Goal: Information Seeking & Learning: Learn about a topic

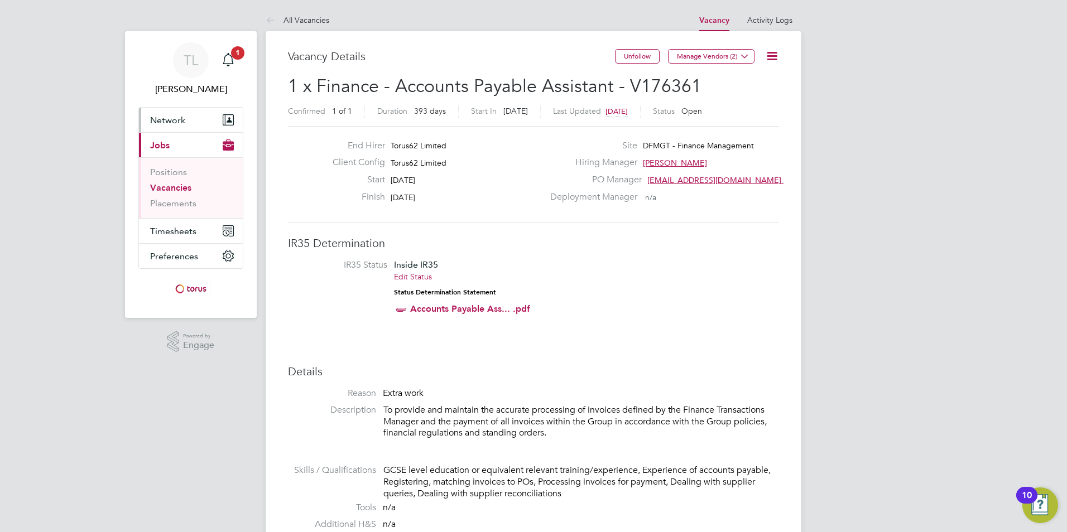
click at [164, 120] on span "Network" at bounding box center [167, 120] width 35 height 11
click at [180, 172] on link "Positions" at bounding box center [168, 172] width 37 height 11
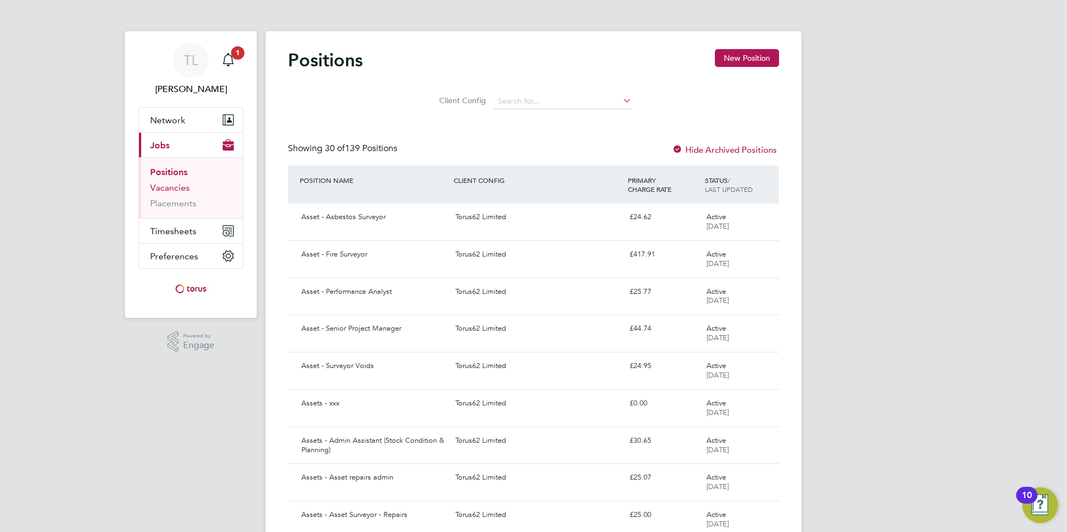
click at [147, 188] on ul "Positions Vacancies Placements" at bounding box center [191, 187] width 104 height 61
click at [158, 189] on link "Vacancies" at bounding box center [170, 187] width 40 height 11
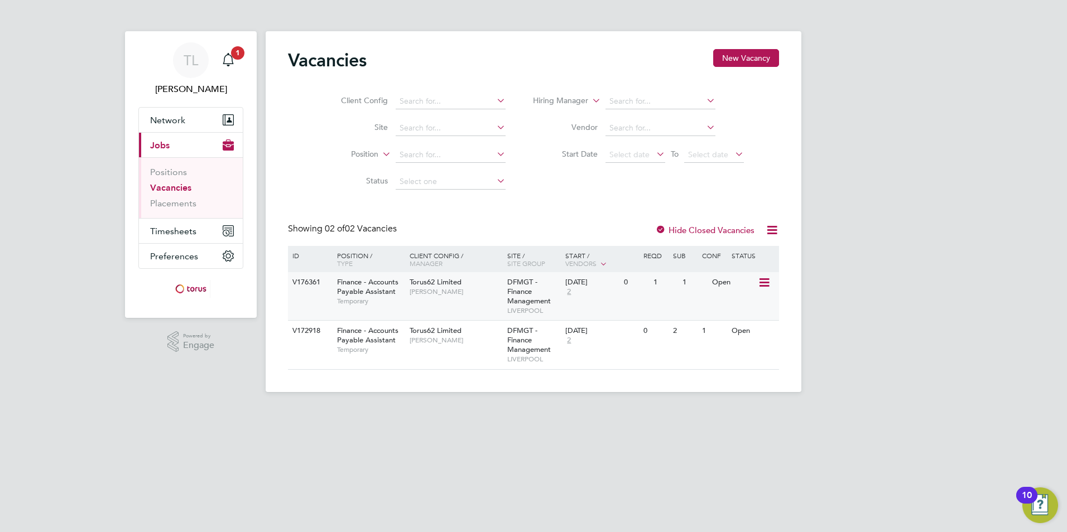
click at [362, 285] on span "Finance - Accounts Payable Assistant" at bounding box center [367, 286] width 61 height 19
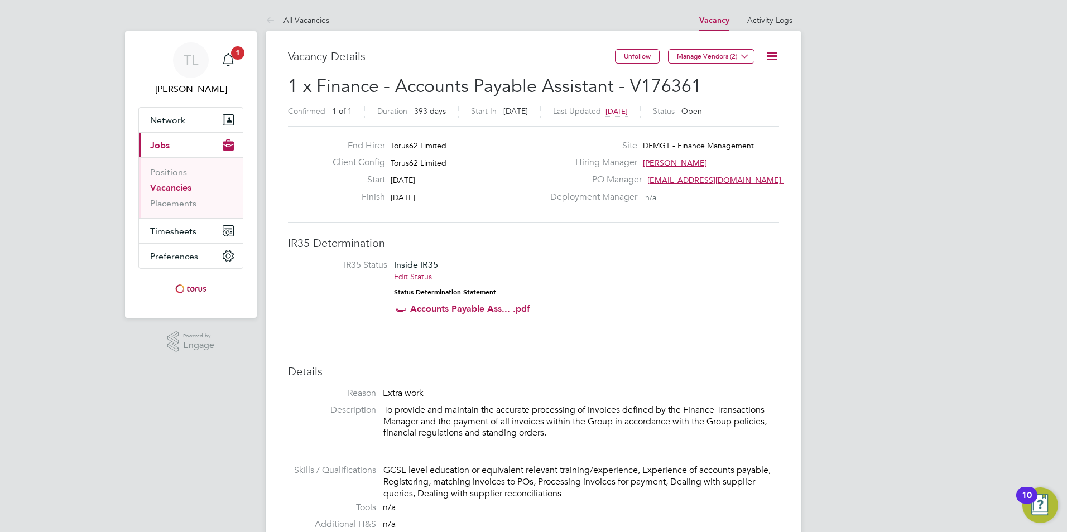
click at [269, 20] on icon at bounding box center [273, 21] width 14 height 14
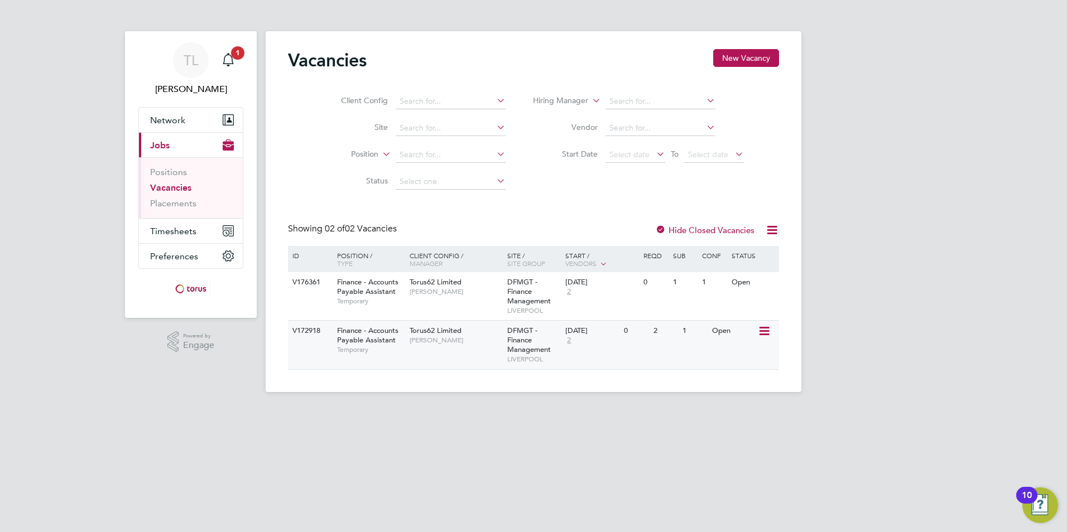
click at [352, 339] on span "Finance - Accounts Payable Assistant" at bounding box center [367, 335] width 61 height 19
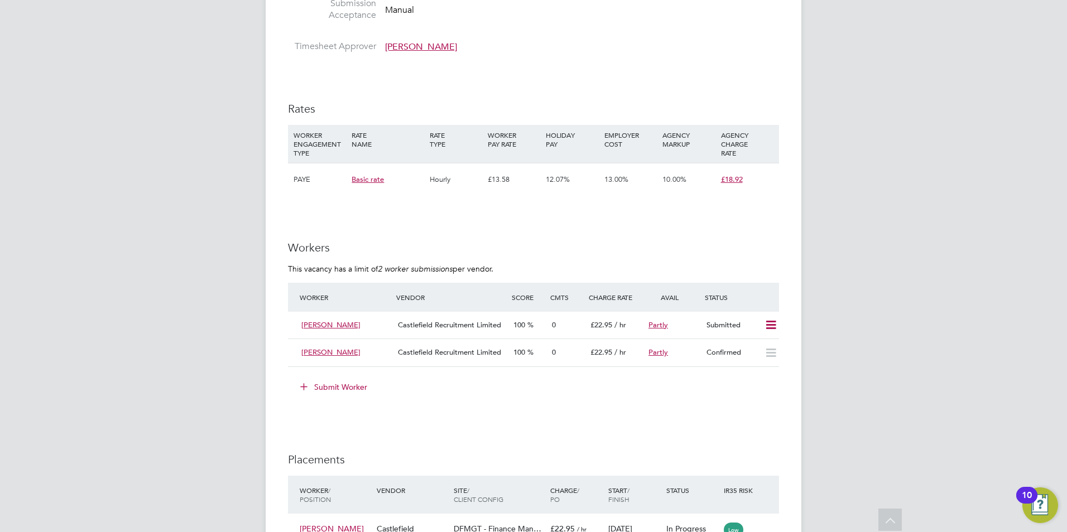
scroll to position [614, 0]
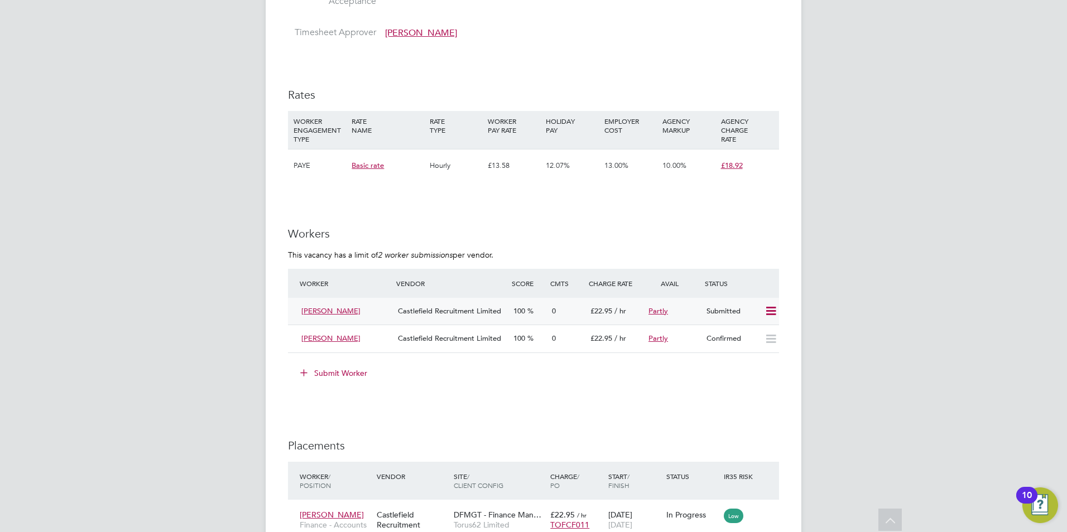
click at [771, 314] on icon at bounding box center [771, 311] width 14 height 9
click at [753, 331] on li "Offer" at bounding box center [756, 335] width 39 height 16
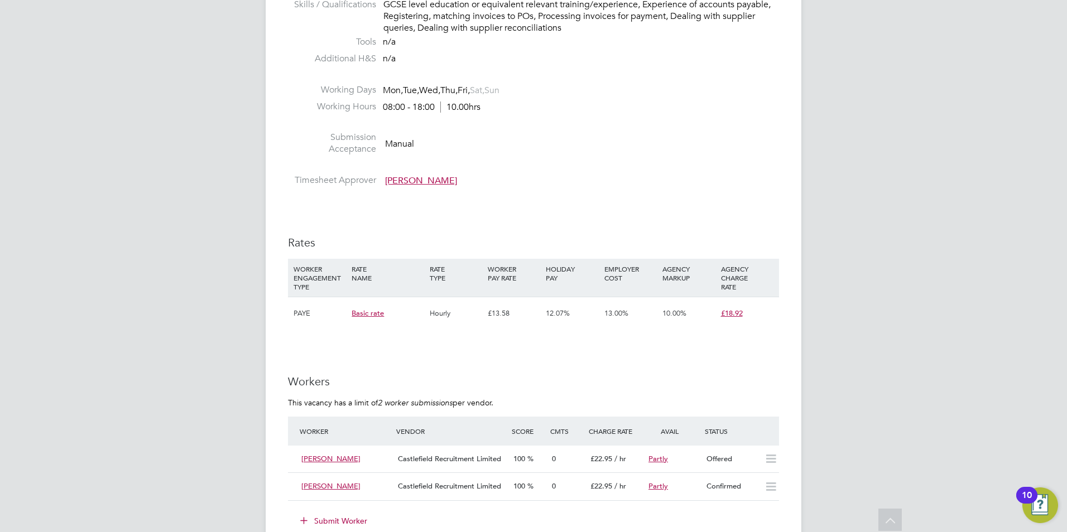
scroll to position [446, 0]
